Goal: Transaction & Acquisition: Purchase product/service

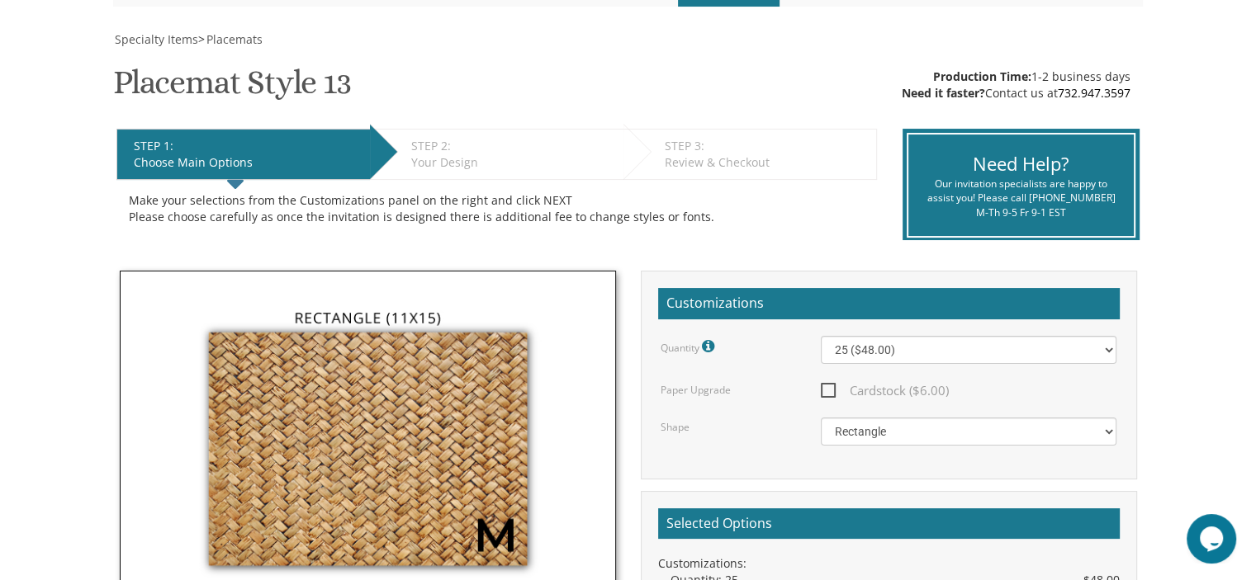
scroll to position [220, 0]
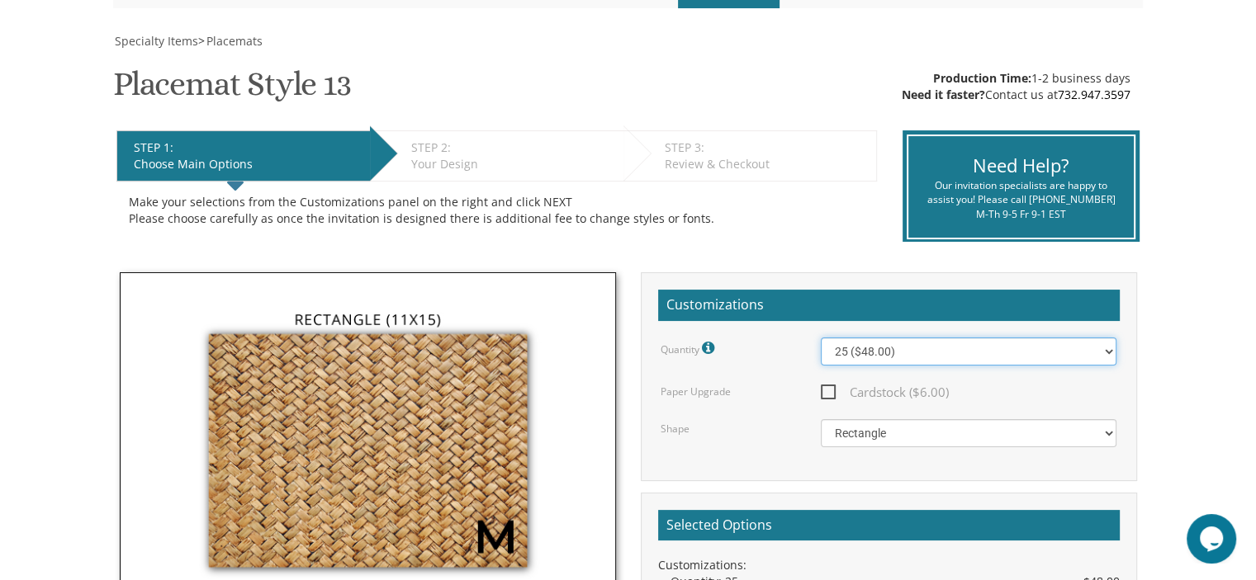
click at [951, 354] on select "25 ($48.00) 30 ($53.00) 35 ($58.00) 40 ($63.00) 45 ($68.00) 50 ($73.00) 55 ($78…" at bounding box center [969, 352] width 296 height 28
click at [828, 383] on span "Cardstock ($6.00)" at bounding box center [885, 392] width 128 height 21
click at [828, 386] on input "Cardstock ($6.00)" at bounding box center [826, 391] width 11 height 11
click at [826, 392] on span "Cardstock ($6.00)" at bounding box center [885, 392] width 128 height 21
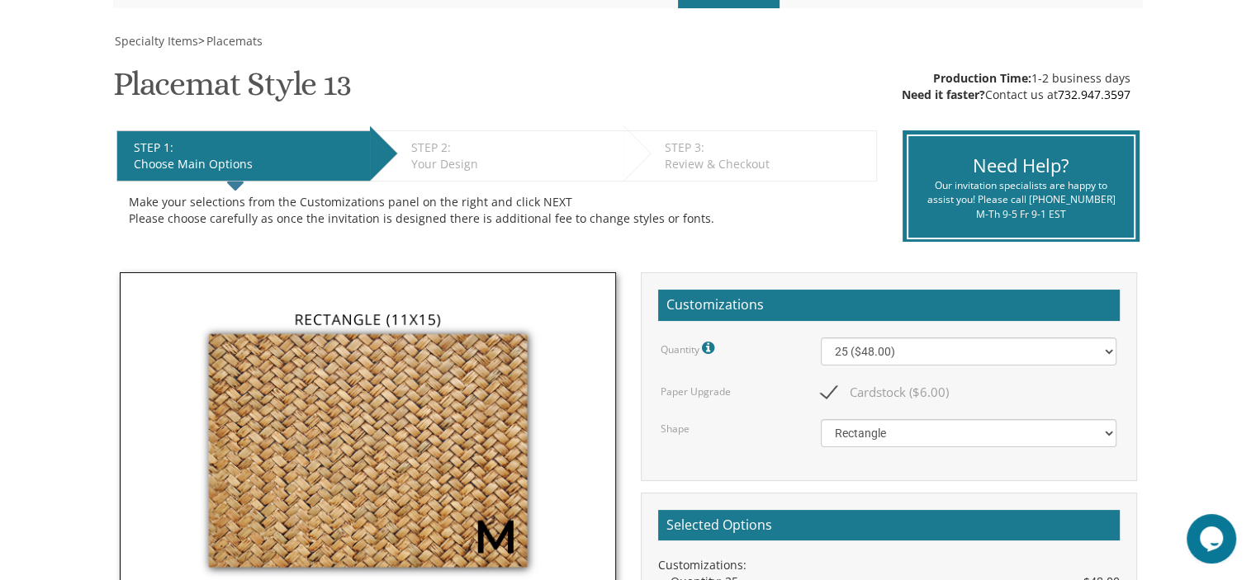
click at [826, 392] on input "Cardstock ($6.00)" at bounding box center [826, 391] width 11 height 11
checkbox input "false"
click at [937, 435] on select "Square Rectangle" at bounding box center [969, 433] width 296 height 28
click at [159, 44] on span "Specialty Items" at bounding box center [156, 41] width 83 height 16
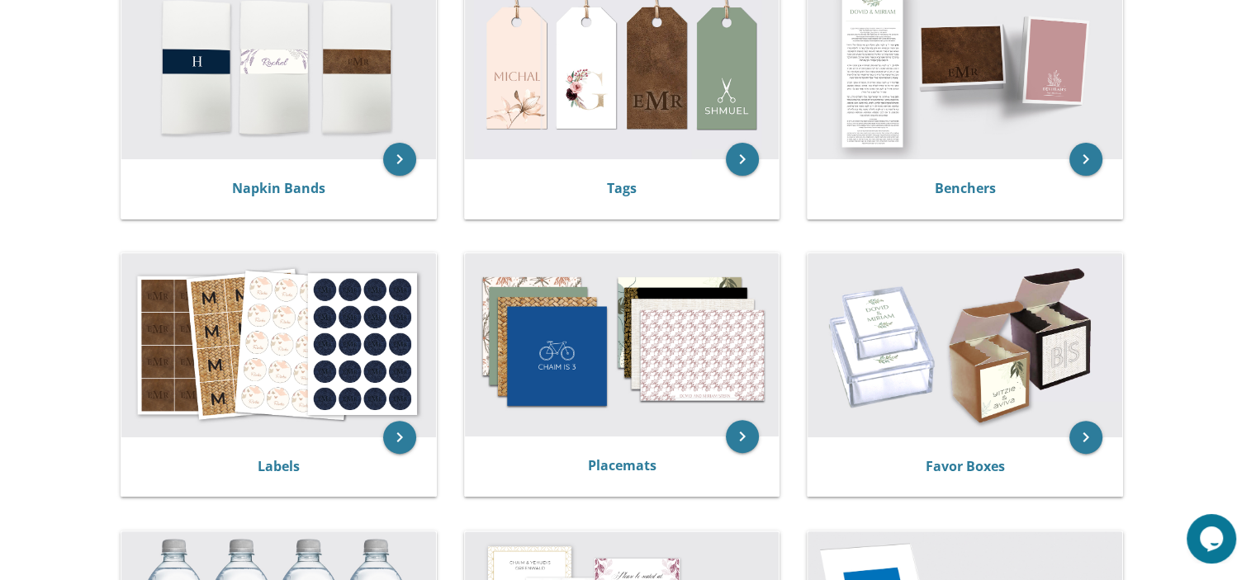
scroll to position [396, 0]
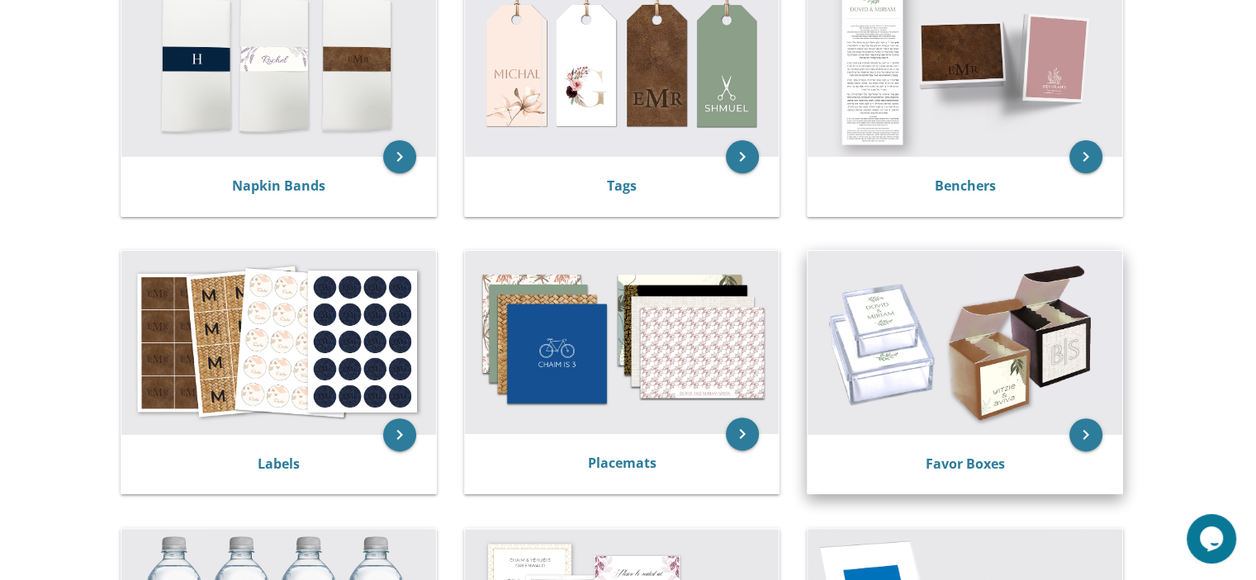
click at [921, 293] on img at bounding box center [965, 342] width 315 height 183
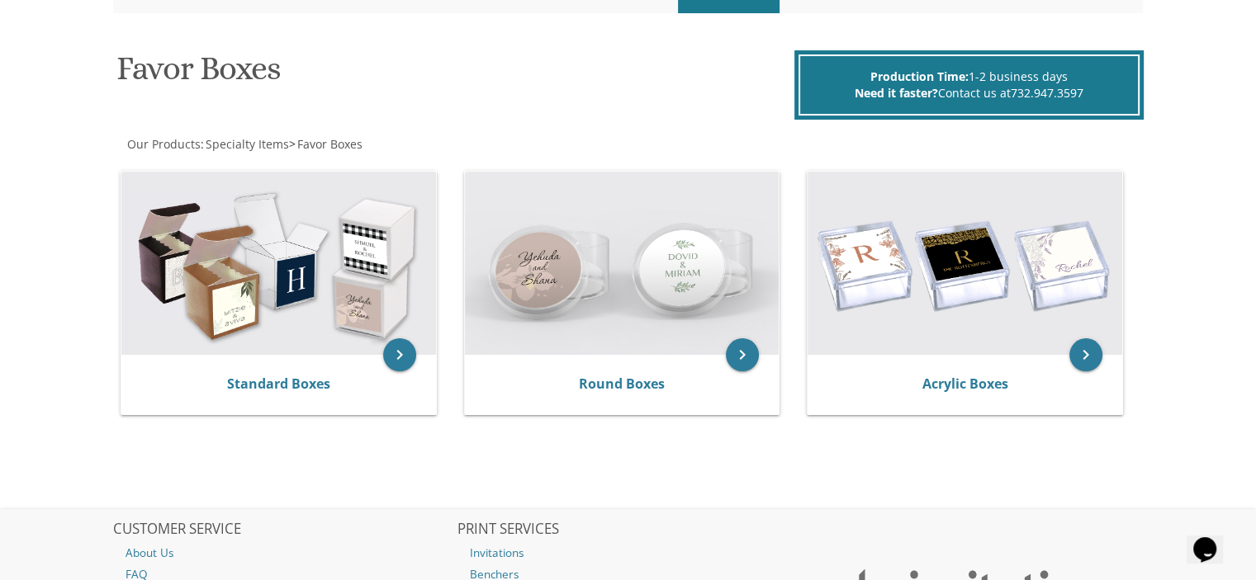
scroll to position [231, 0]
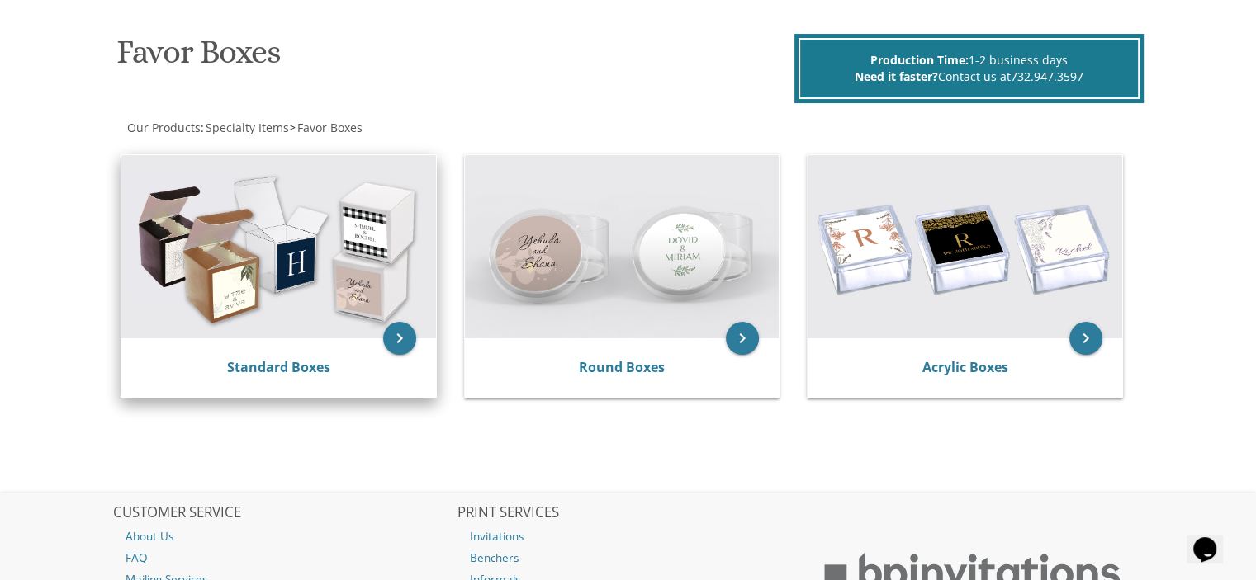
click at [367, 280] on img at bounding box center [278, 246] width 315 height 183
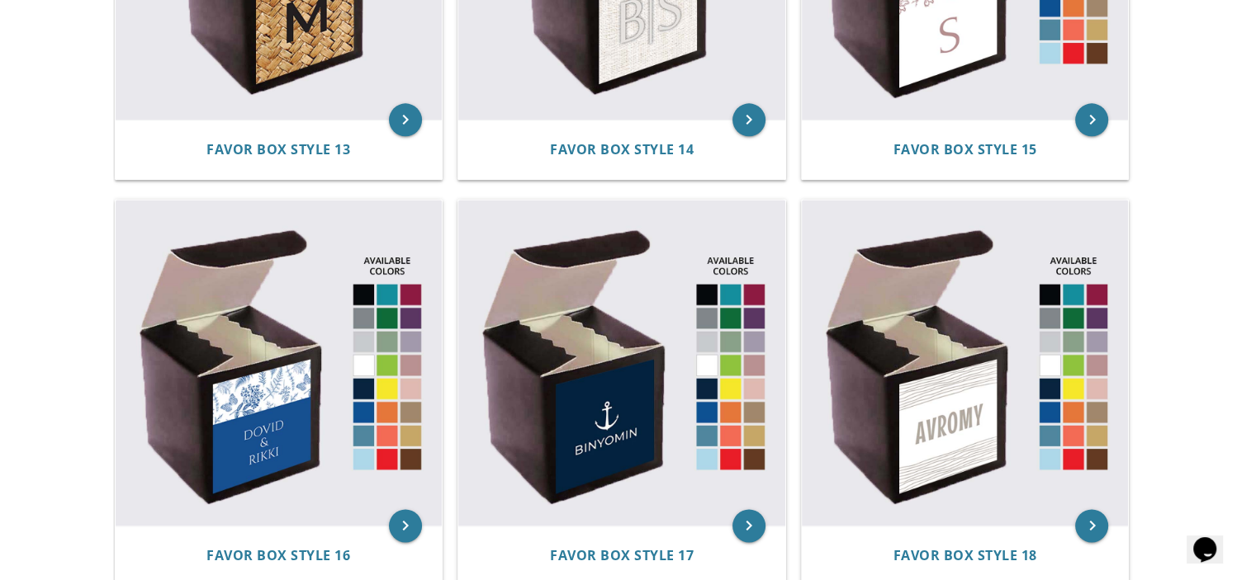
scroll to position [2212, 0]
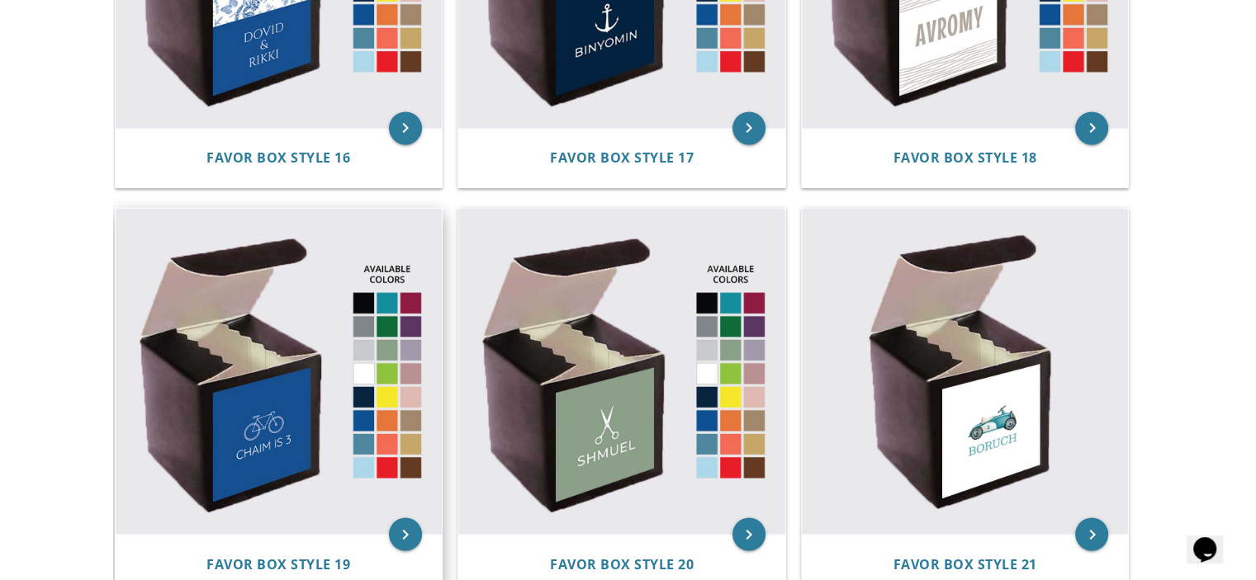
click at [367, 279] on img at bounding box center [279, 371] width 327 height 327
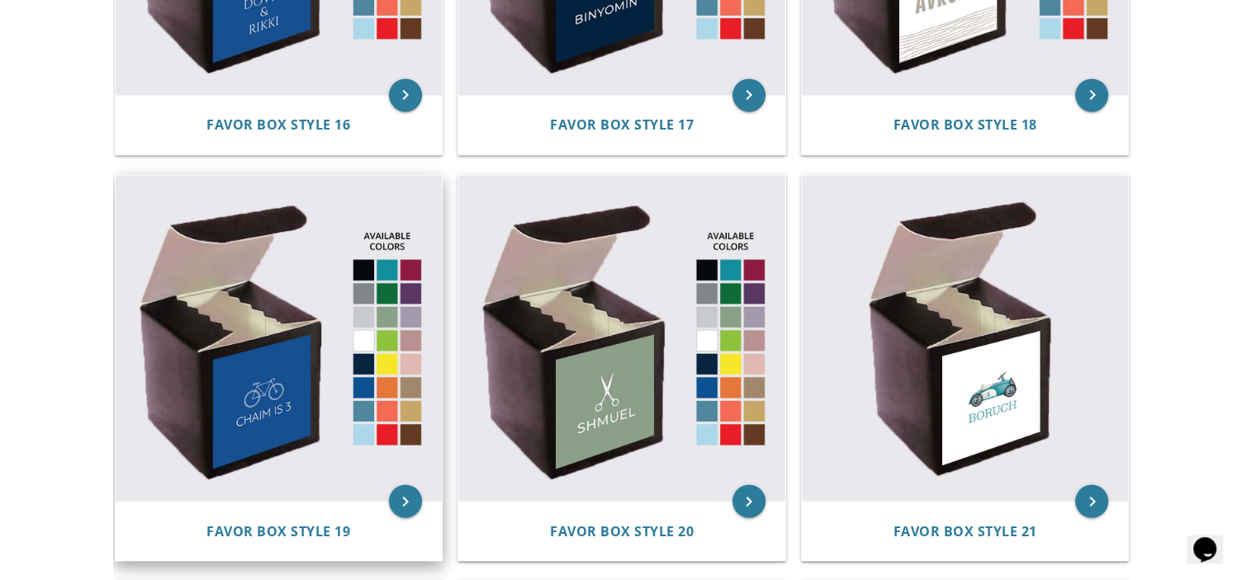
scroll to position [2832, 0]
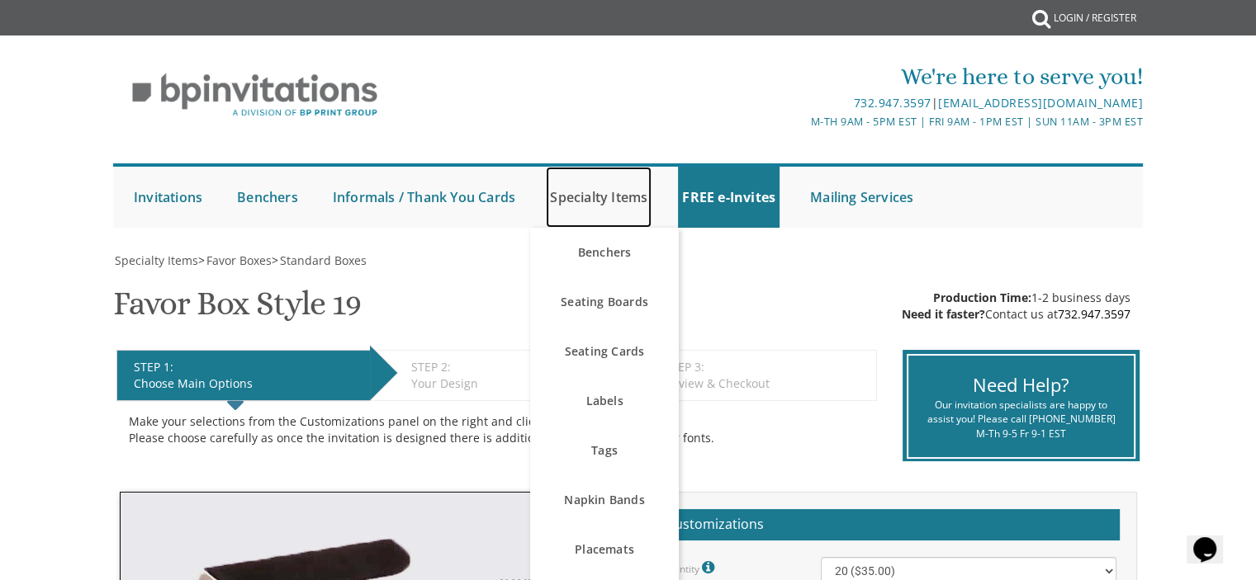
click at [604, 200] on link "Specialty Items" at bounding box center [599, 197] width 106 height 61
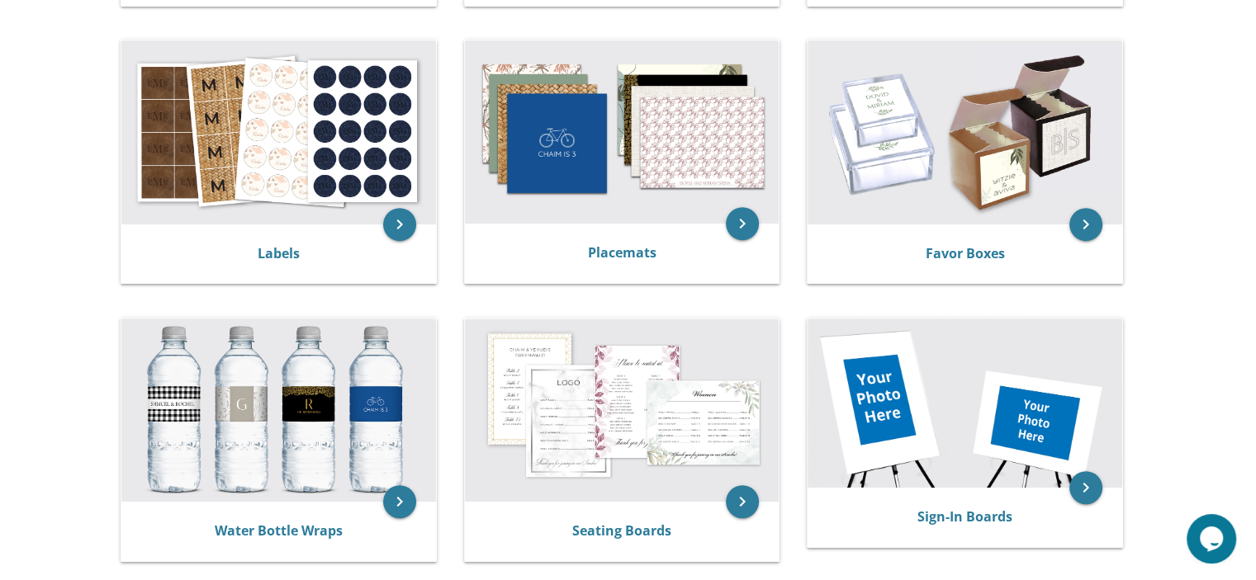
scroll to position [644, 0]
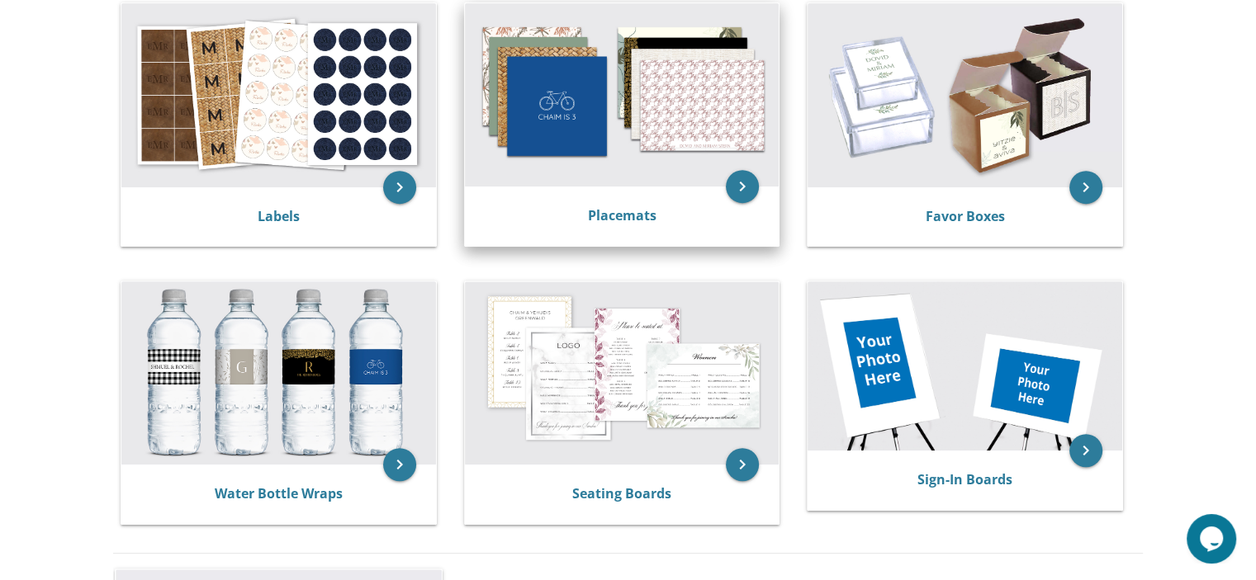
click at [632, 103] on img at bounding box center [622, 94] width 315 height 183
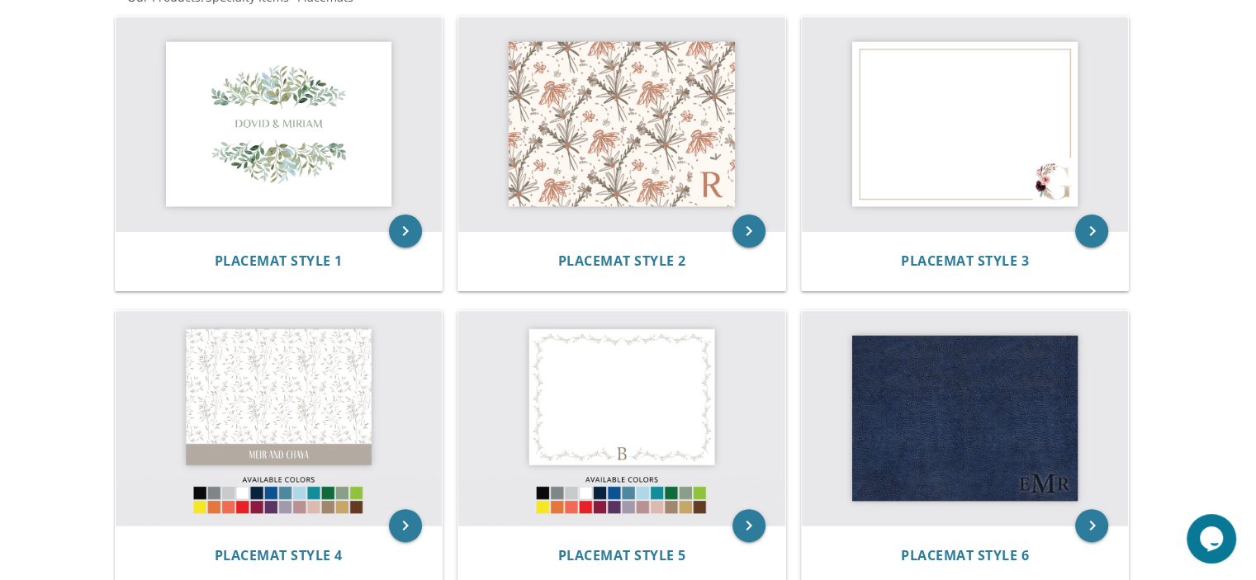
scroll to position [363, 0]
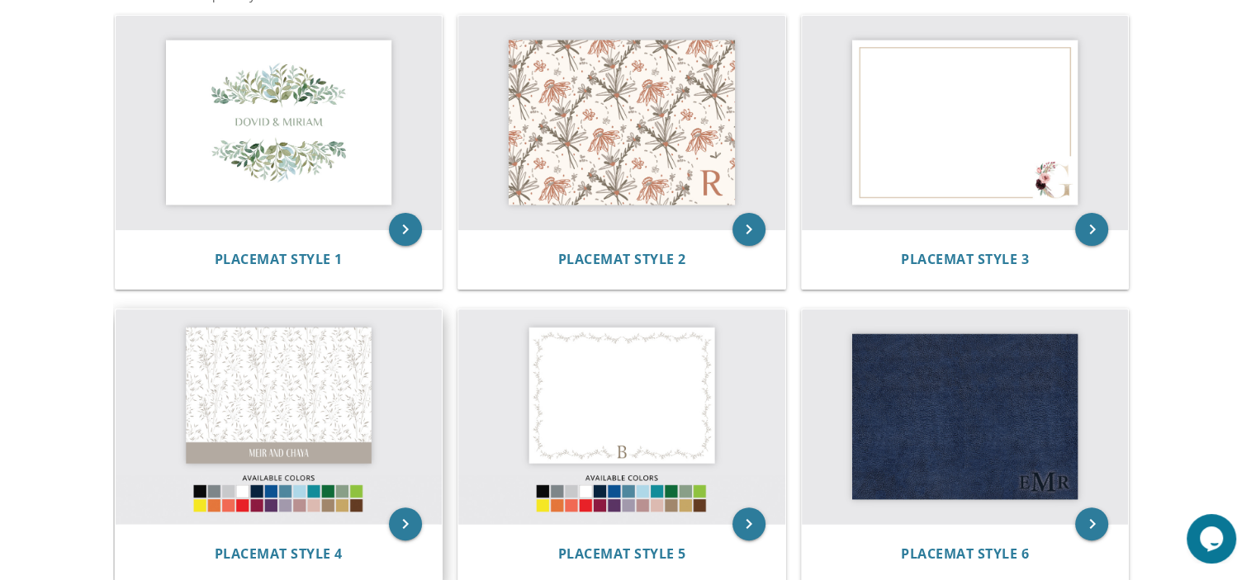
click at [310, 390] on img at bounding box center [279, 417] width 327 height 215
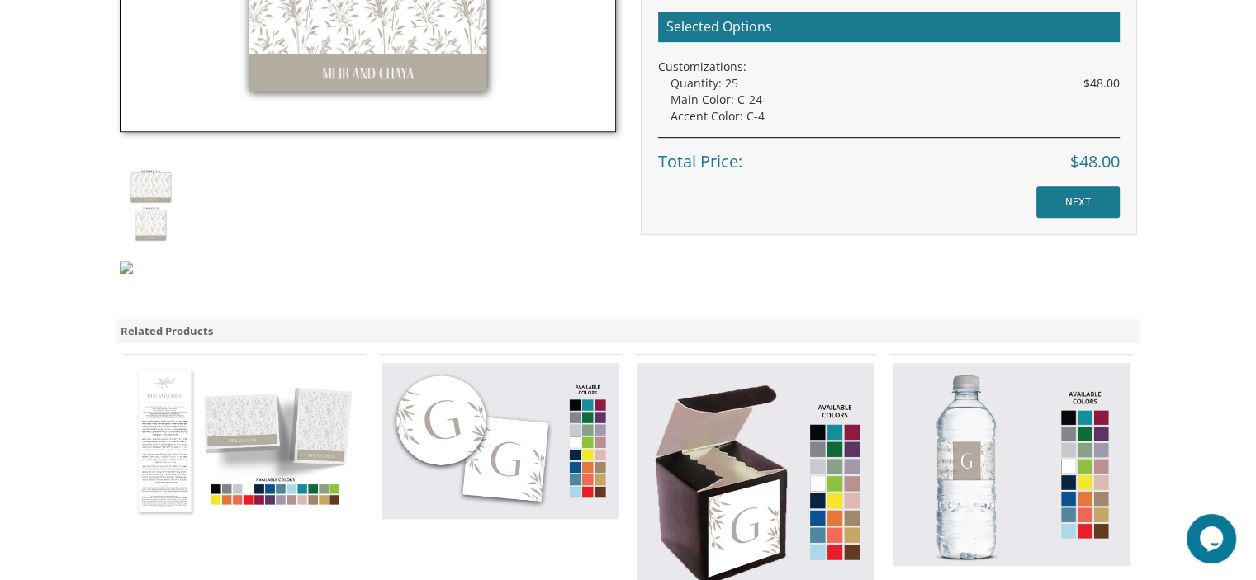
scroll to position [1004, 0]
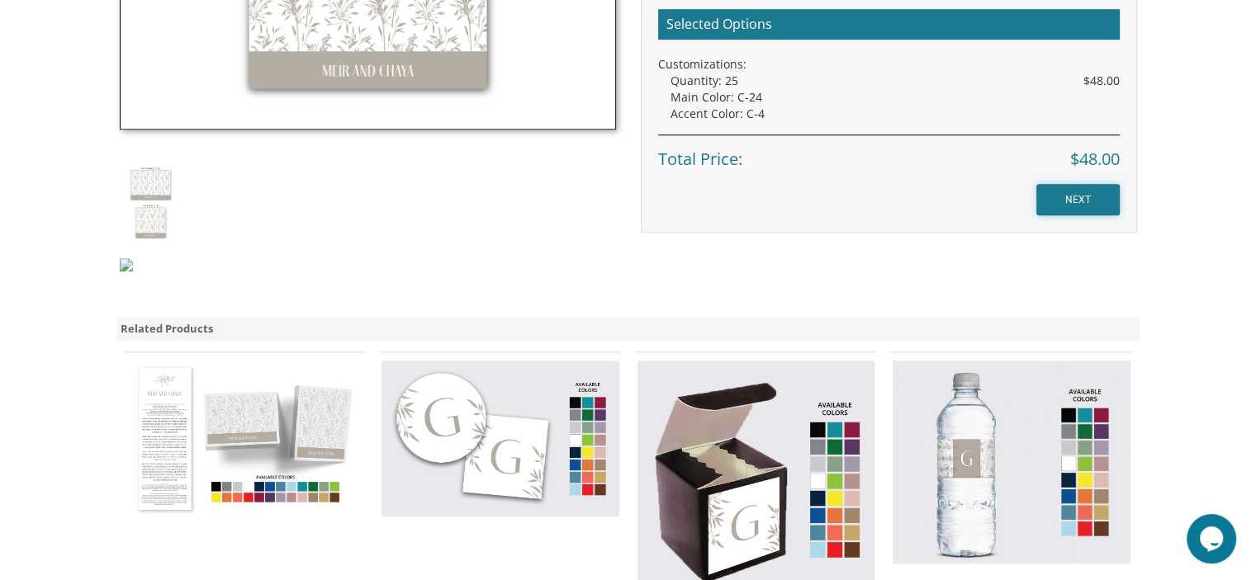
click at [1063, 194] on input "NEXT" at bounding box center [1077, 199] width 83 height 31
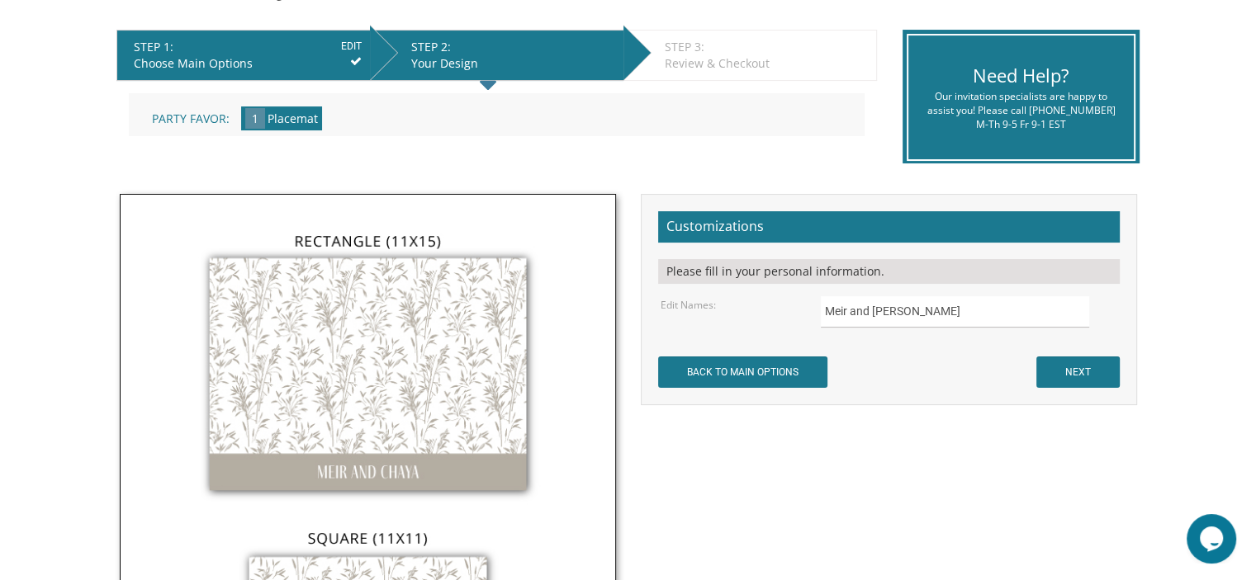
scroll to position [330, 0]
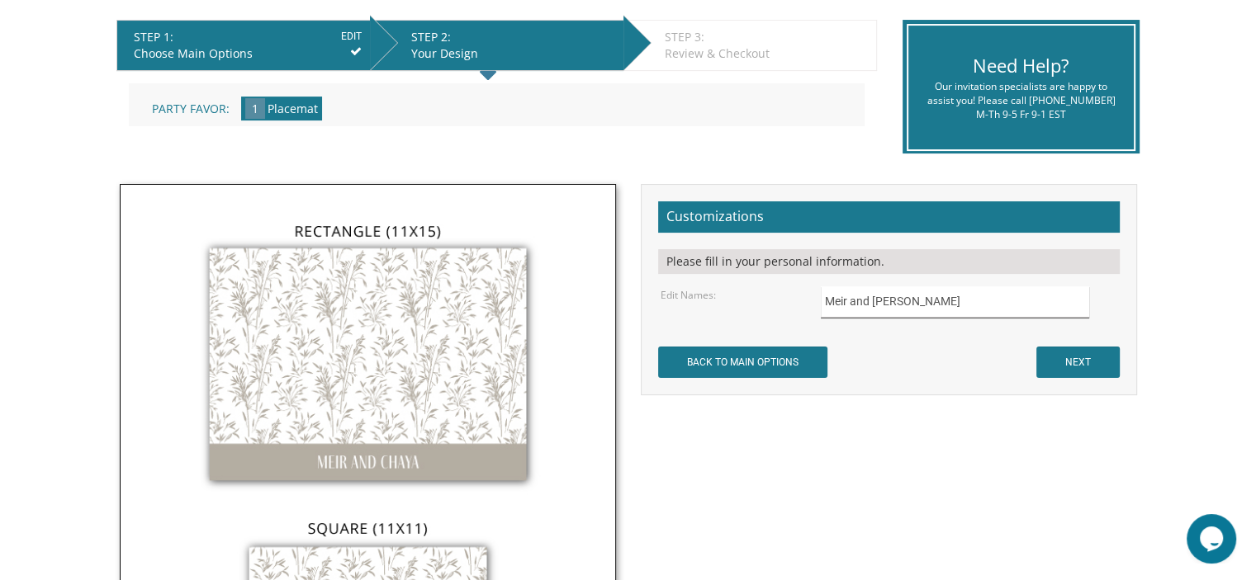
click at [951, 301] on input "Meir and Chaya" at bounding box center [955, 303] width 268 height 32
type input "M"
type input "h"
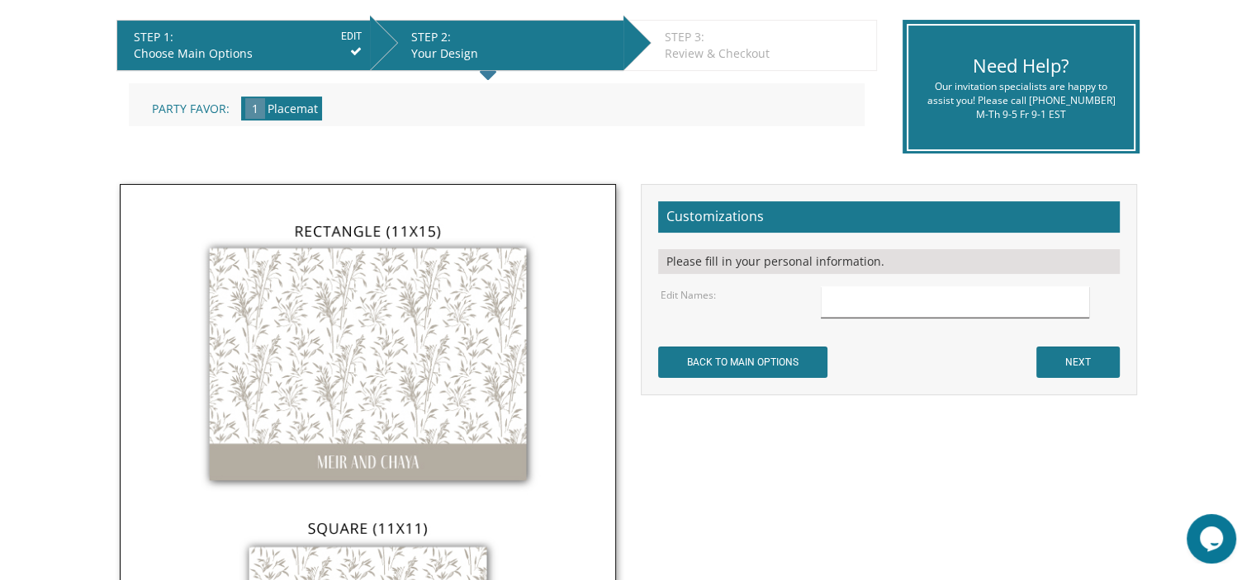
type input "h"
type input "HAPPY BIRTHDAY MOMMY"
click at [1106, 362] on input "NEXT" at bounding box center [1077, 362] width 83 height 31
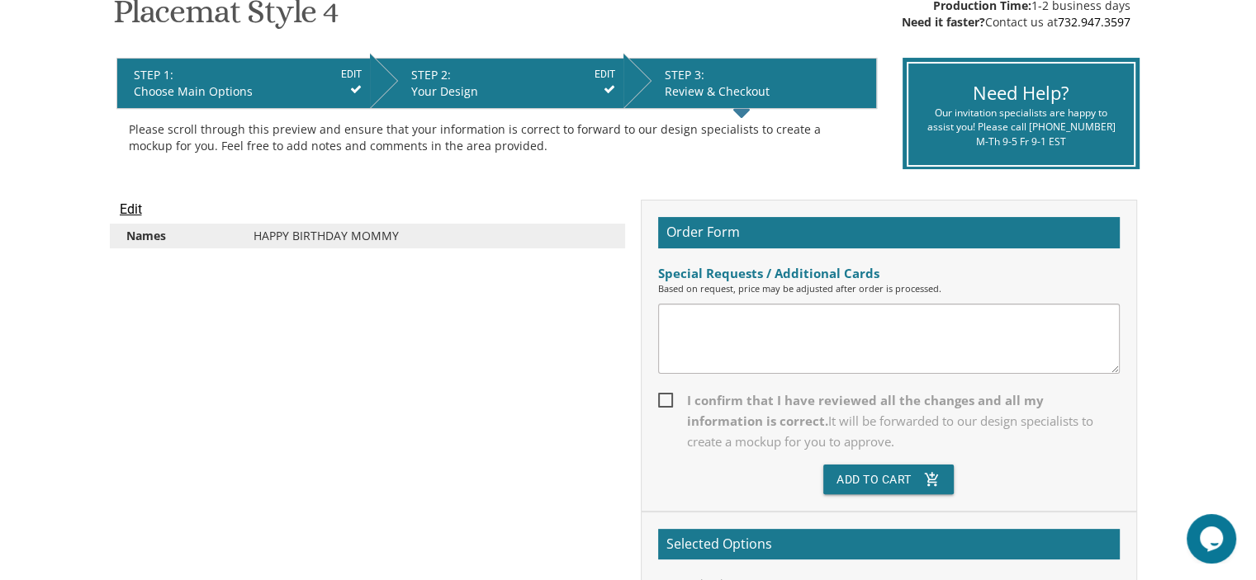
scroll to position [297, 0]
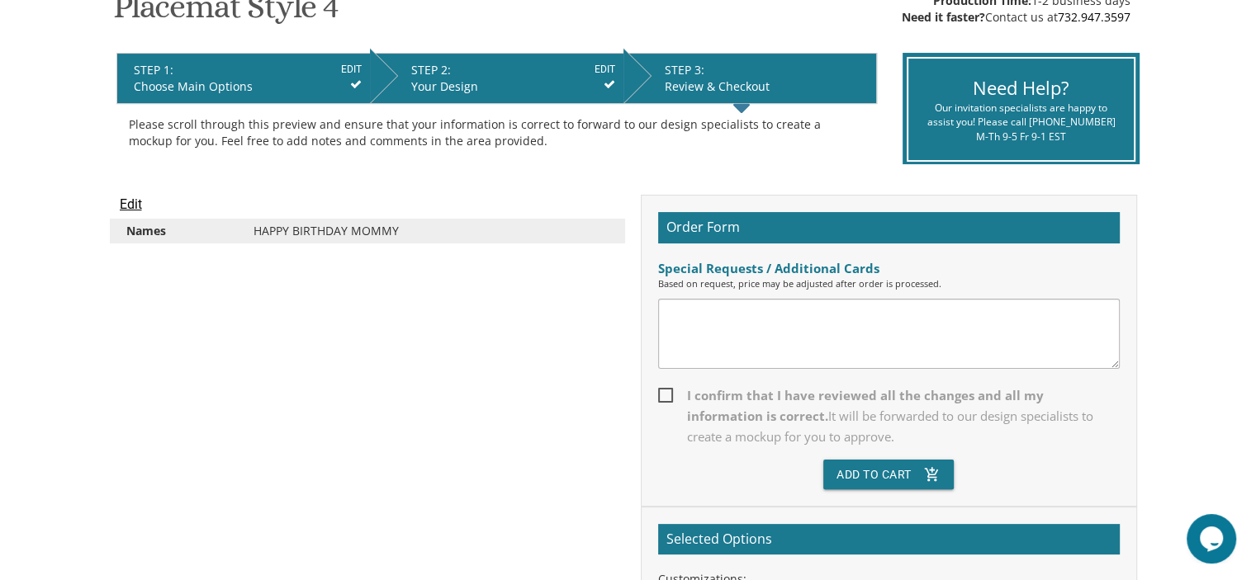
click at [673, 391] on span "I confirm that I have reviewed all the changes and all my information is correc…" at bounding box center [889, 417] width 462 height 62
click at [669, 391] on input "I confirm that I have reviewed all the changes and all my information is correc…" at bounding box center [663, 394] width 11 height 11
checkbox input "true"
click at [862, 483] on button "Add To Cart add_shopping_cart" at bounding box center [888, 475] width 130 height 30
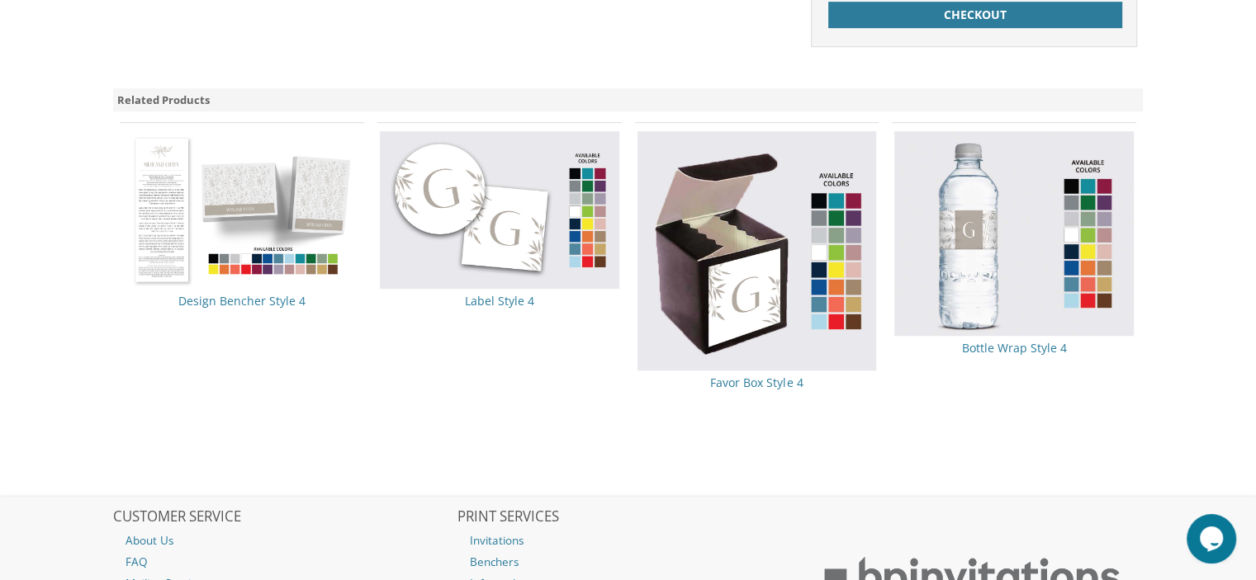
scroll to position [894, 0]
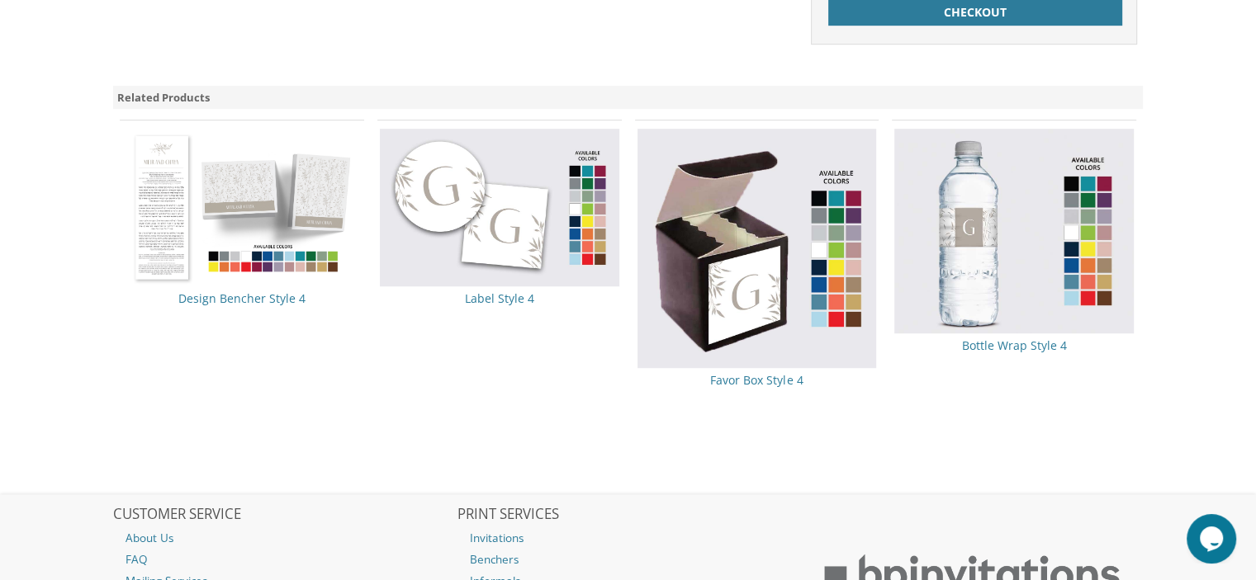
click at [700, 255] on img at bounding box center [756, 248] width 239 height 239
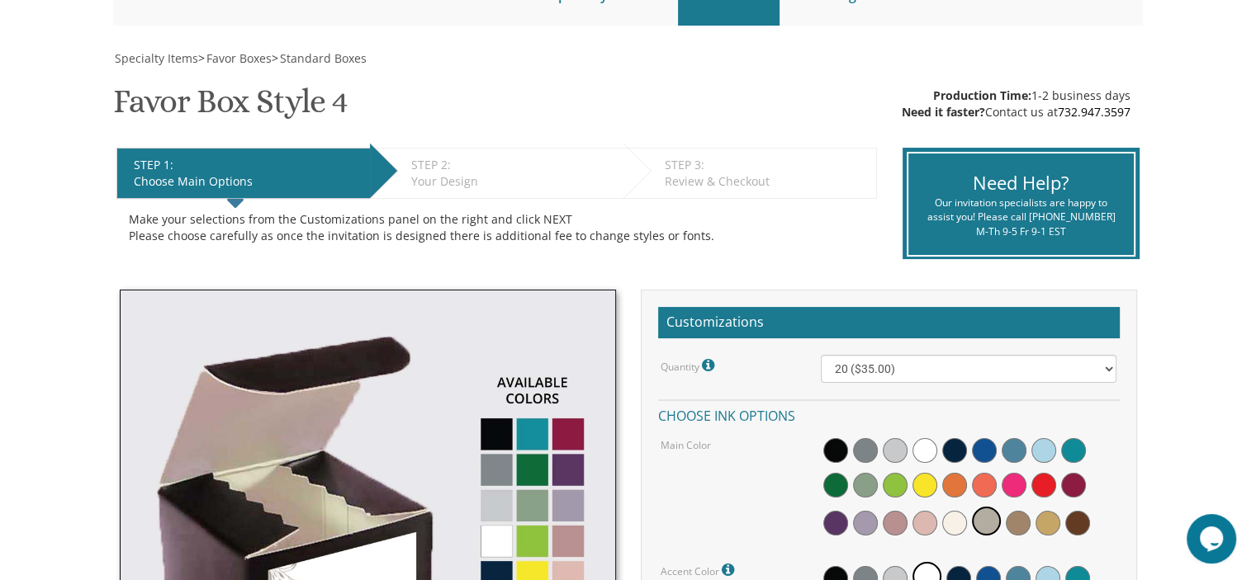
scroll to position [231, 0]
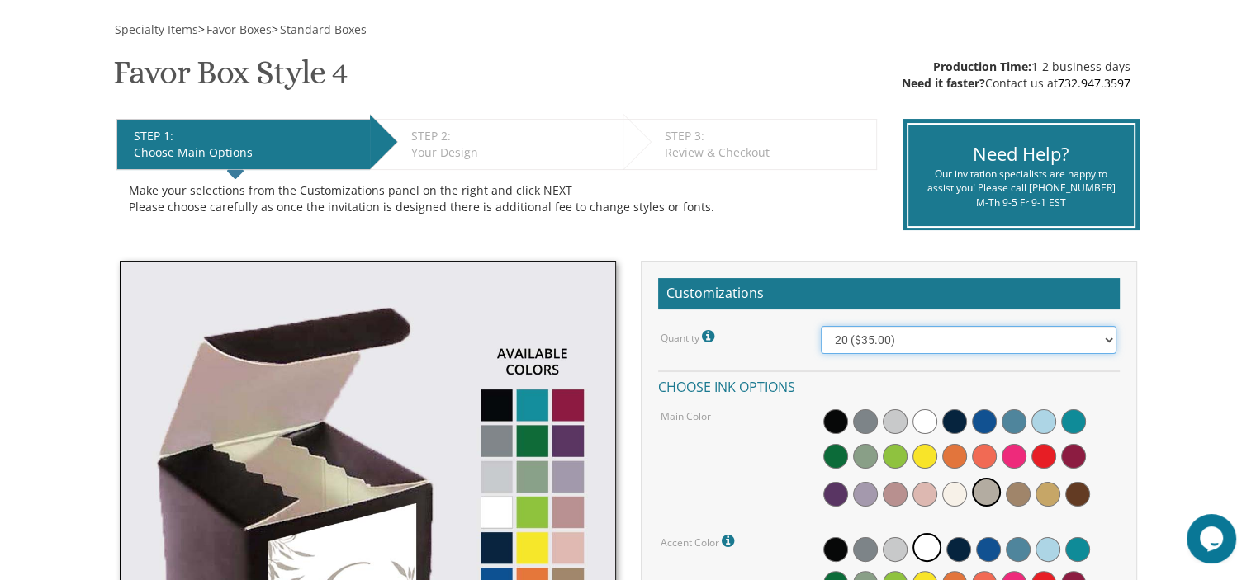
click at [996, 345] on select "20 ($35.00) 40 ($53.00) 60 ($65.00) 80 ($75.00) 100 ($85.00)" at bounding box center [969, 340] width 296 height 28
